Goal: Transaction & Acquisition: Obtain resource

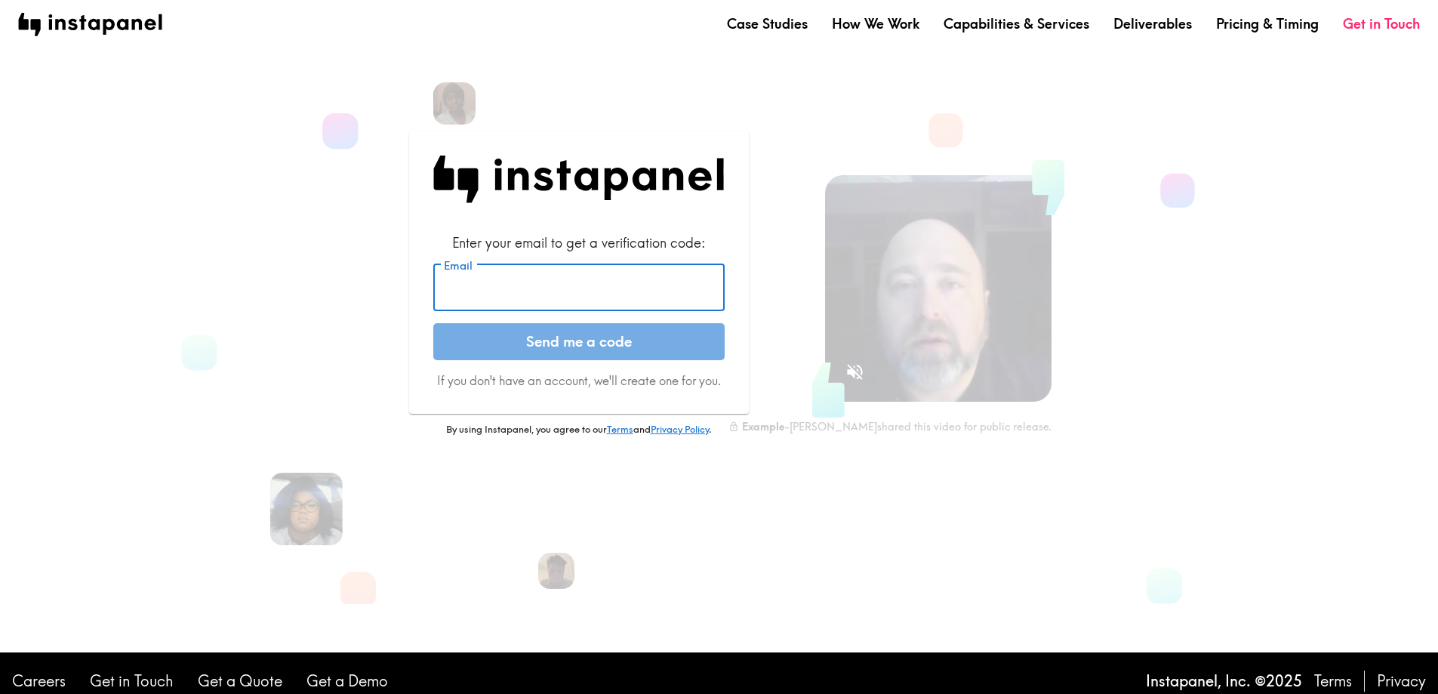
click at [591, 295] on input "Email" at bounding box center [578, 287] width 291 height 47
type input "[PERSON_NAME][EMAIL_ADDRESS][DOMAIN_NAME]"
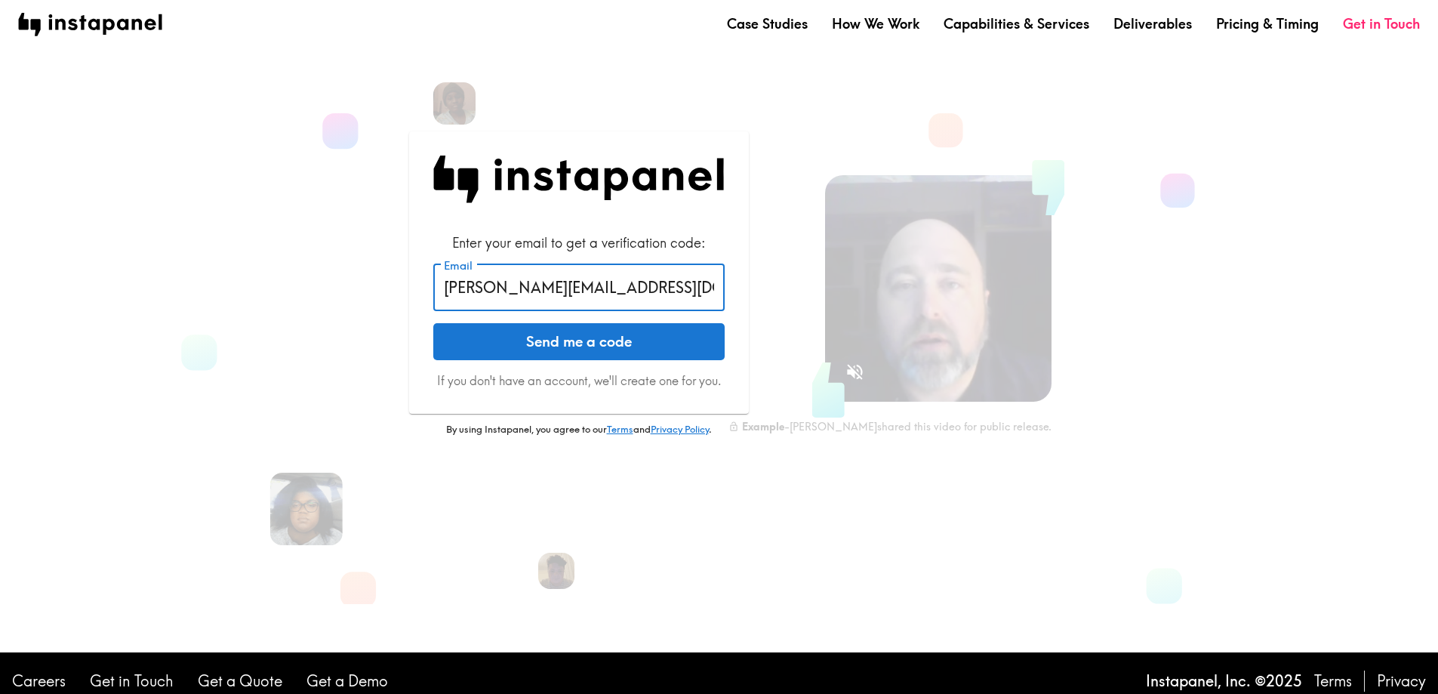
click at [589, 331] on button "Send me a code" at bounding box center [578, 342] width 291 height 38
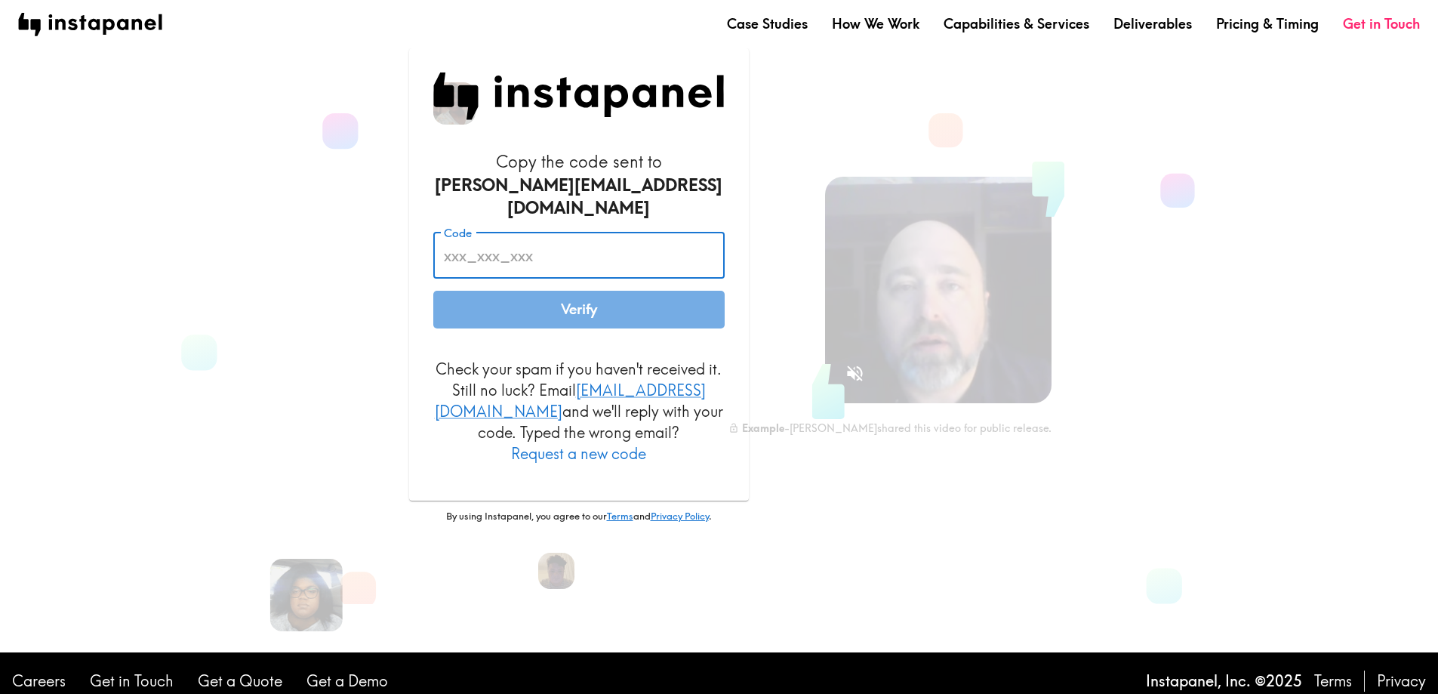
click at [561, 261] on input "Code" at bounding box center [578, 255] width 291 height 47
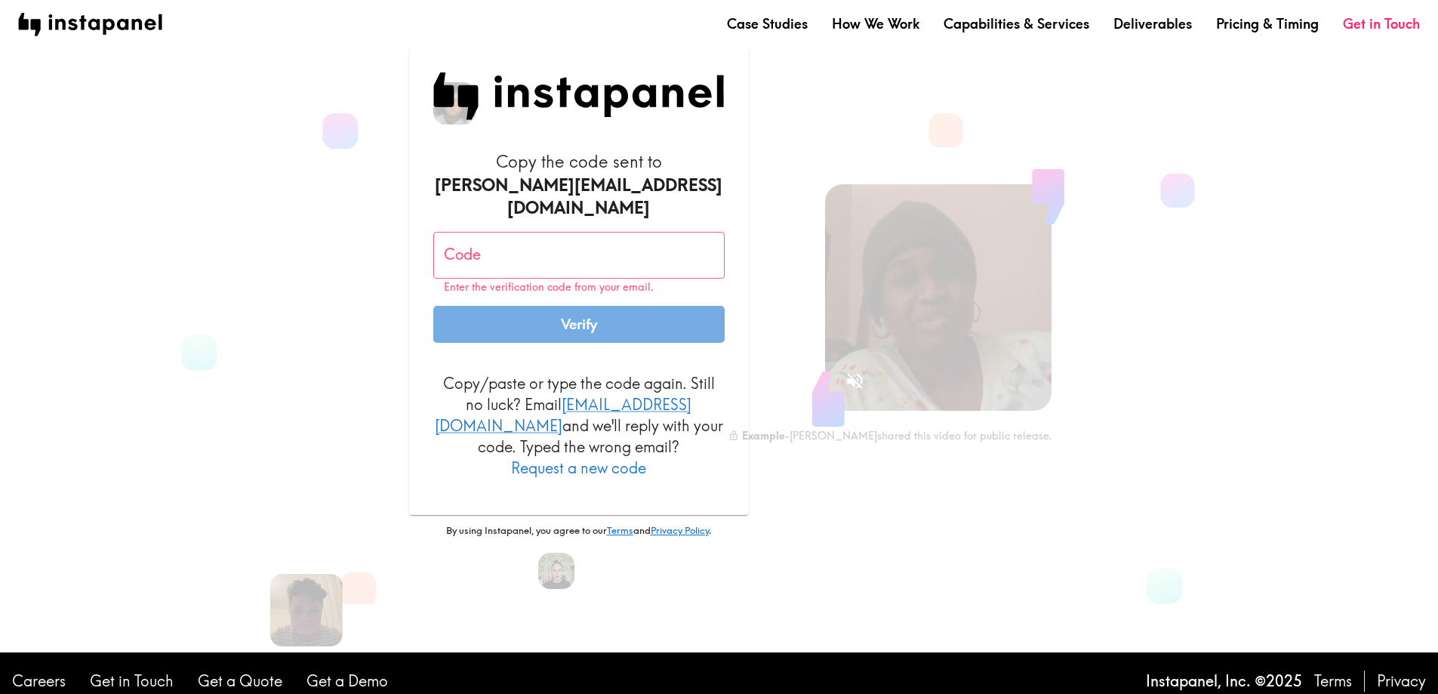
click at [584, 254] on input "Code" at bounding box center [578, 255] width 291 height 47
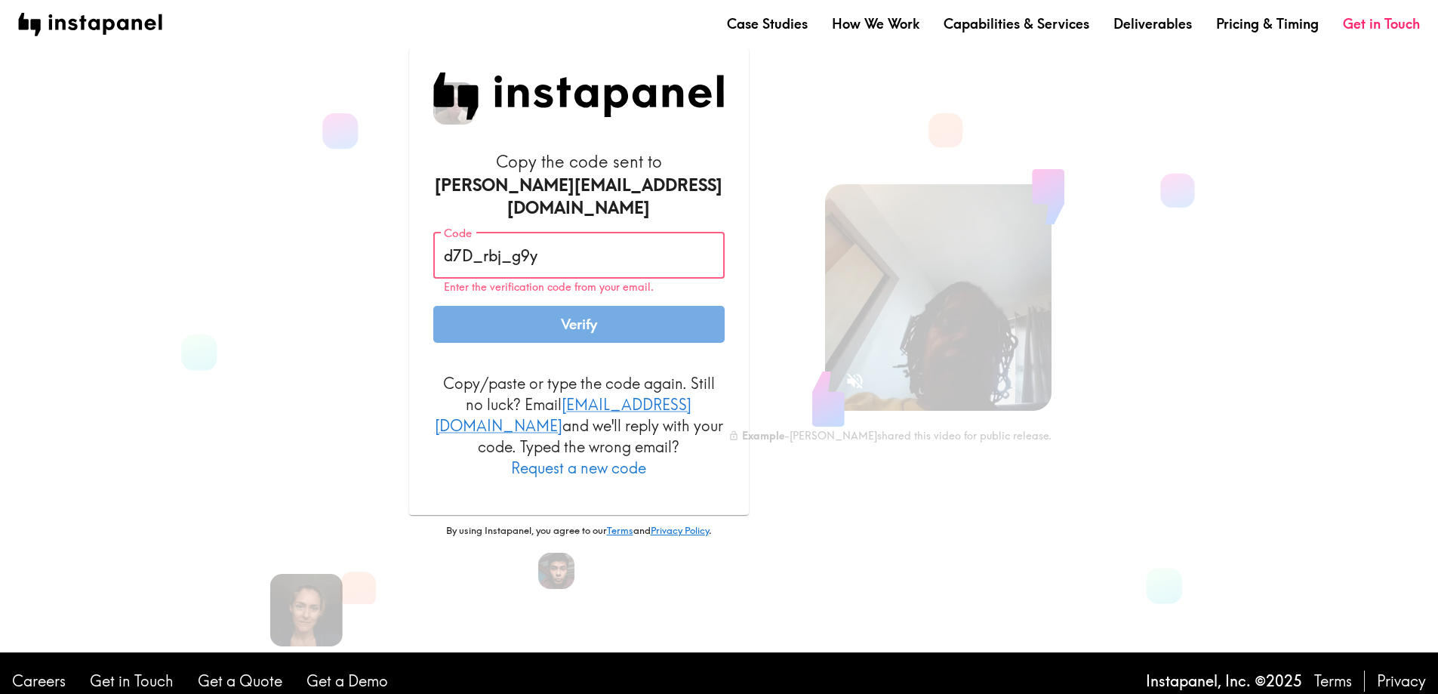
type input "d7D_rbj_g9y"
click at [433, 306] on button "Verify" at bounding box center [578, 325] width 291 height 38
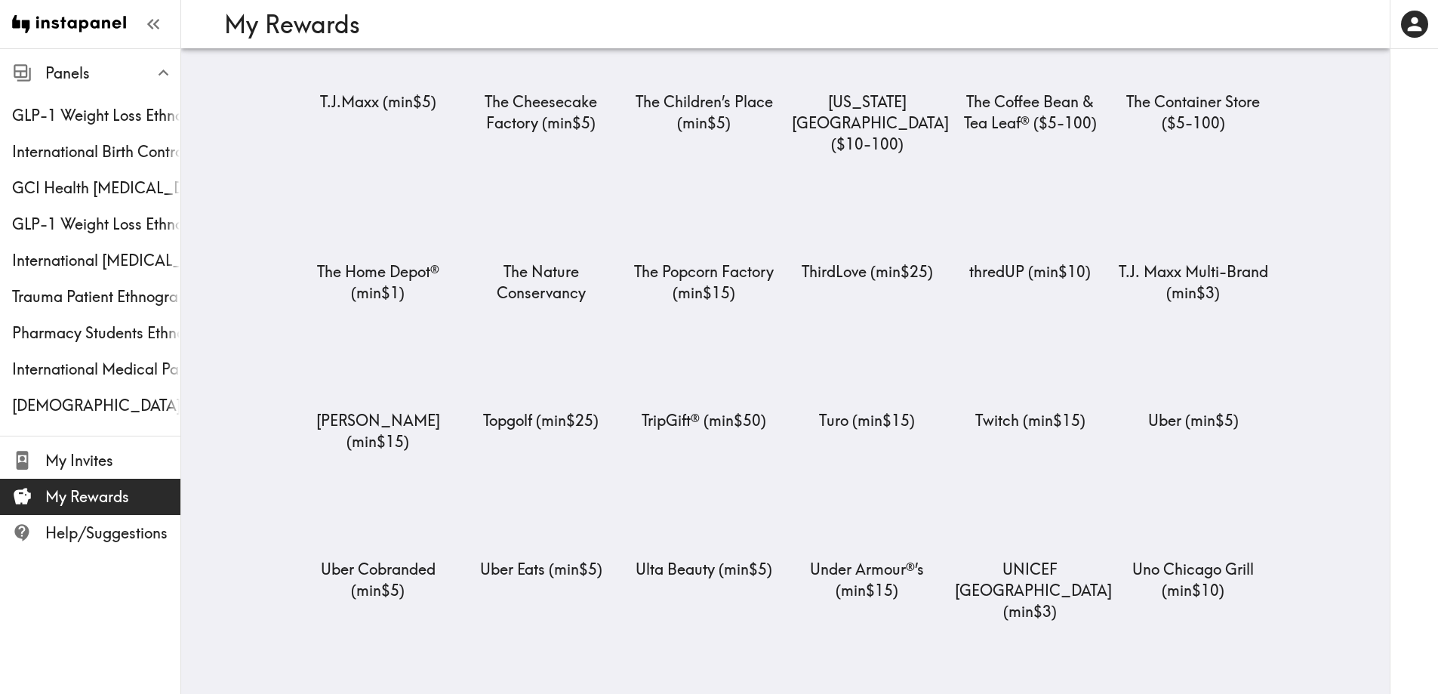
scroll to position [6266, 0]
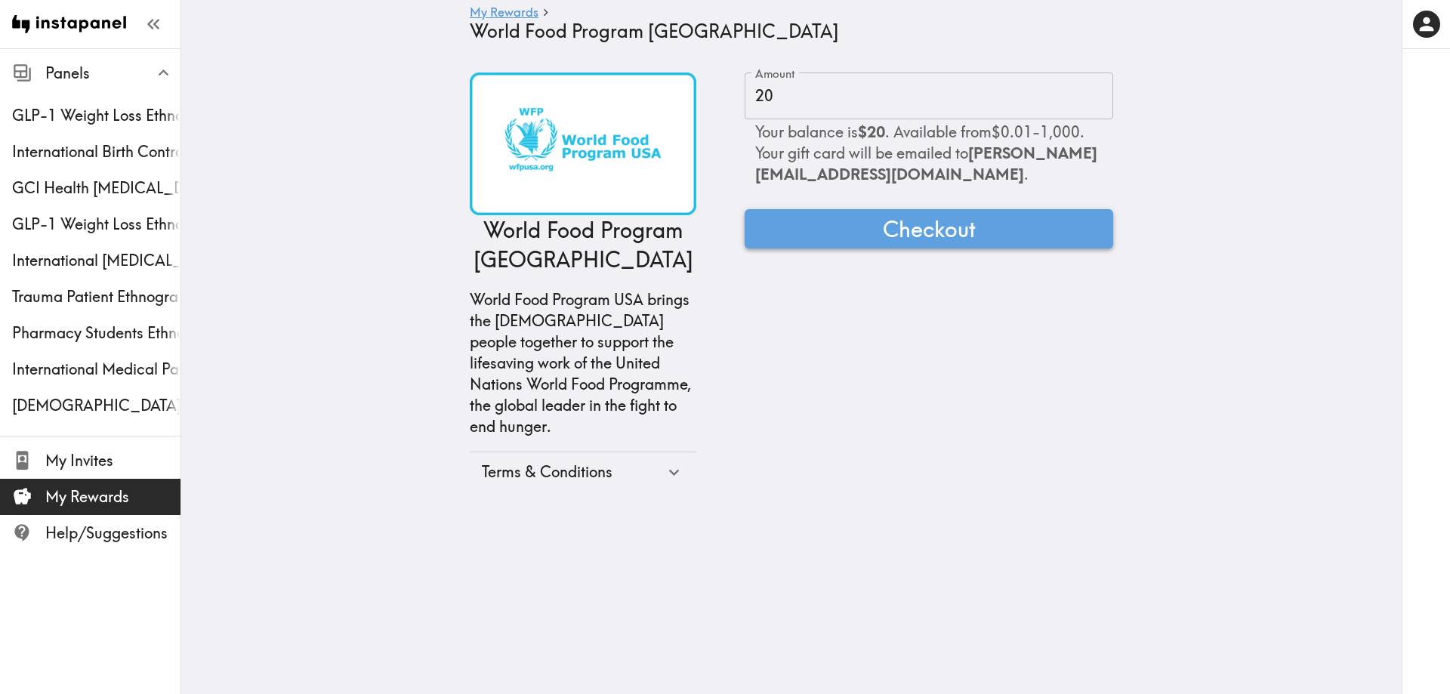
click at [901, 235] on span "Checkout" at bounding box center [929, 229] width 93 height 30
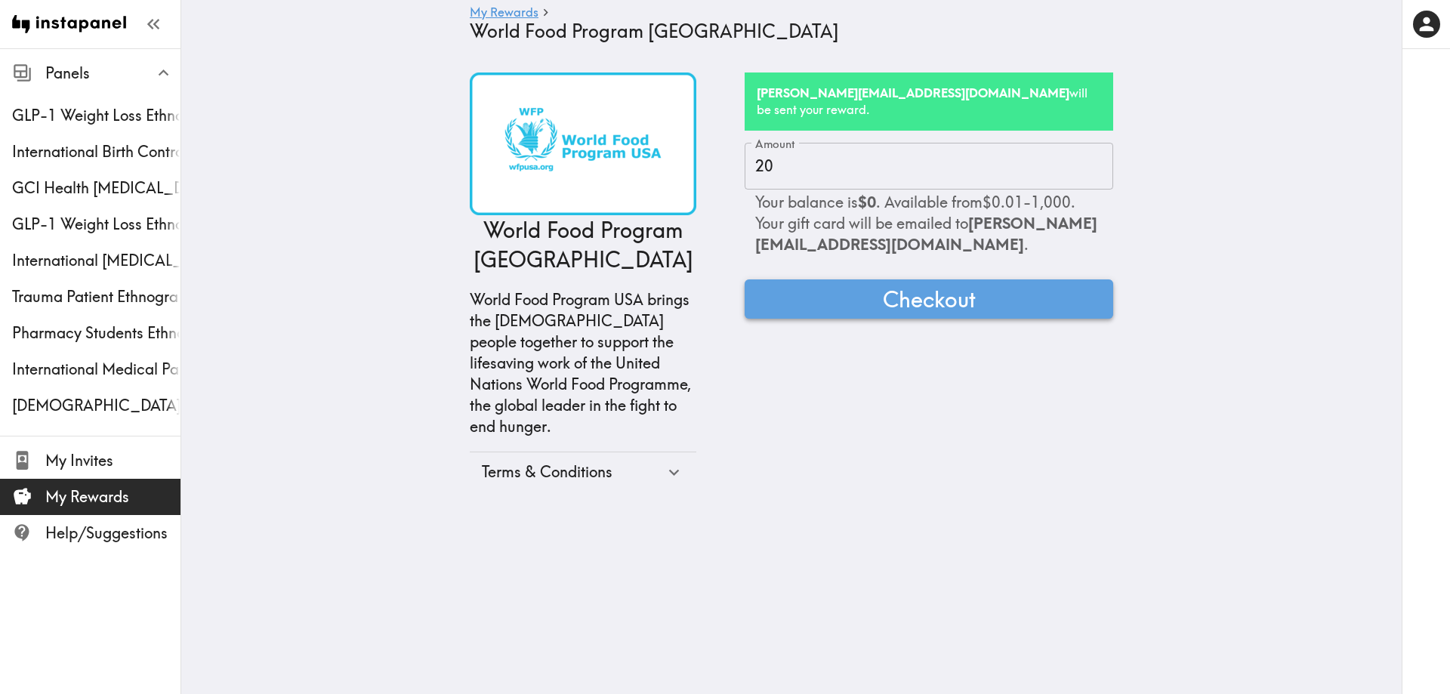
click at [923, 284] on span "Checkout" at bounding box center [929, 299] width 93 height 30
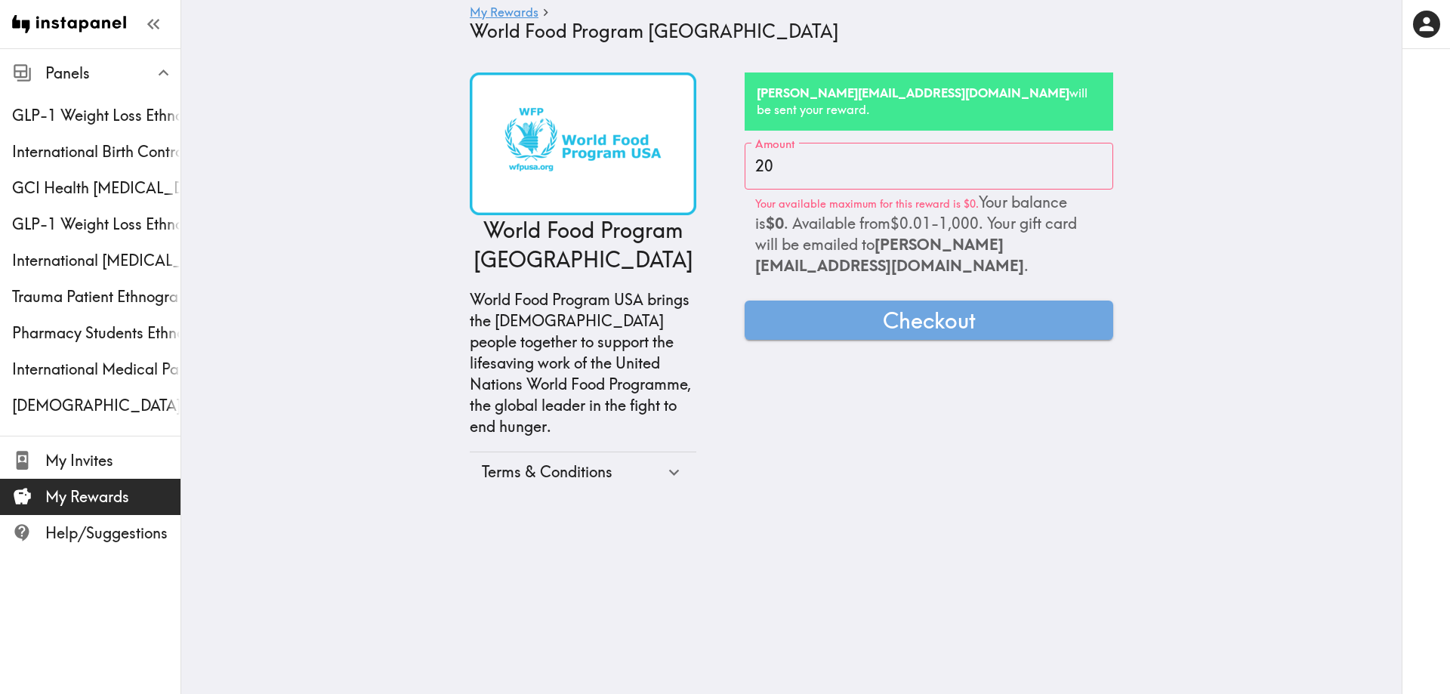
click at [943, 340] on form "Amount 20 Amount Your available maximum for this reward is $0. Your balance is …" at bounding box center [928, 318] width 368 height 350
